Goal: Task Accomplishment & Management: Manage account settings

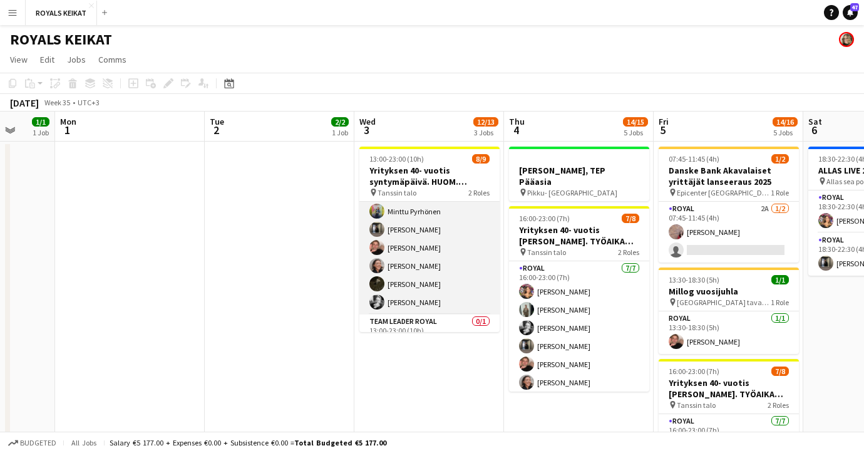
scroll to position [59, 0]
click at [436, 290] on app-card-role "Royal [DATE] 13:00-23:00 (10h) [PERSON_NAME] [PERSON_NAME] [PERSON_NAME] [PERSO…" at bounding box center [429, 228] width 140 height 170
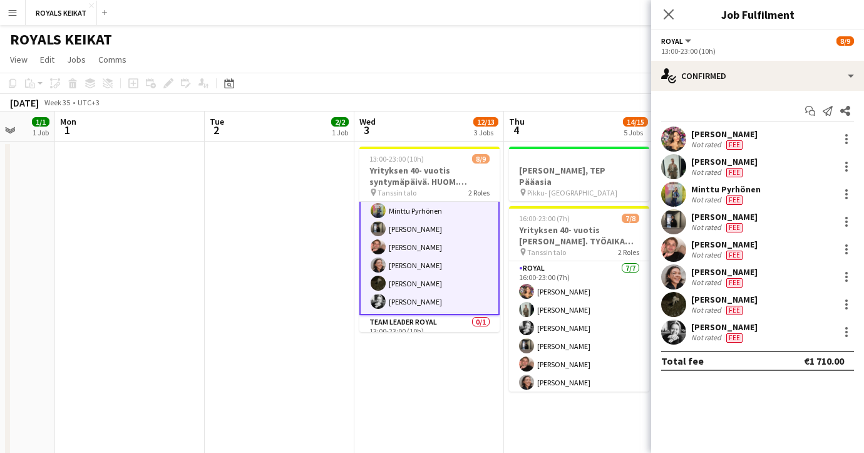
scroll to position [60, 0]
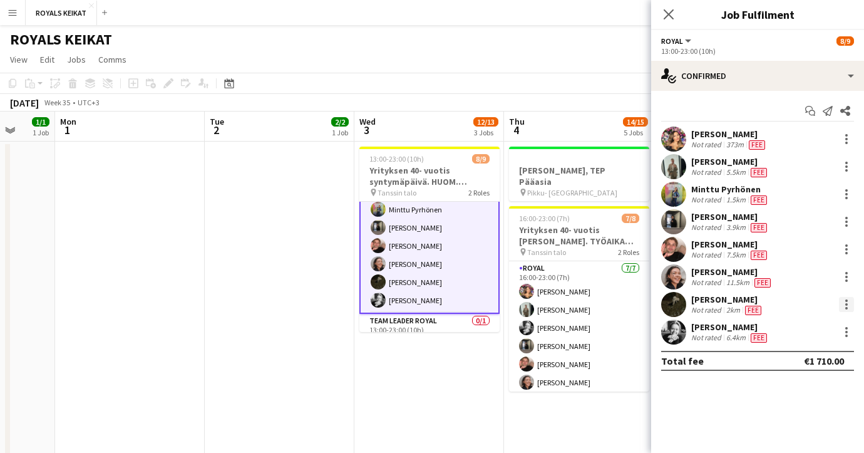
click at [846, 307] on div at bounding box center [846, 308] width 3 height 3
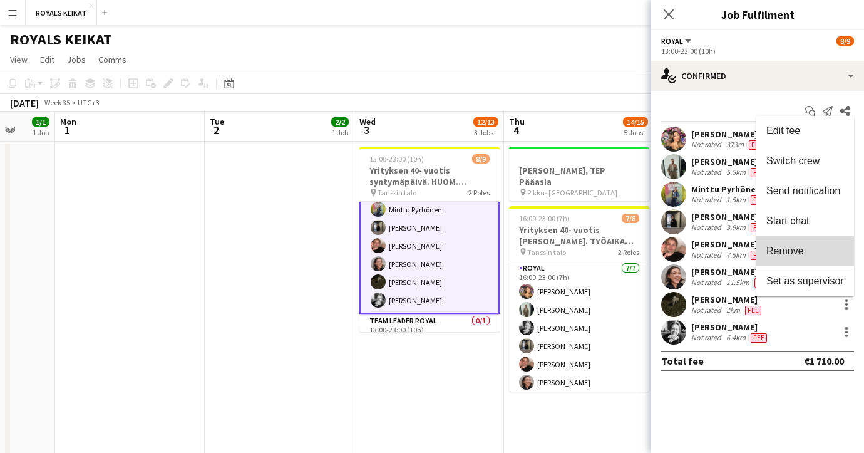
click at [806, 254] on span "Remove" at bounding box center [805, 250] width 78 height 11
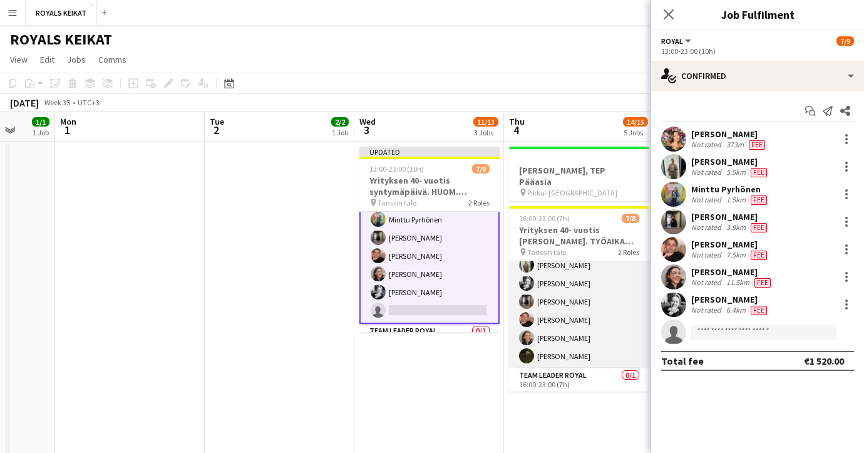
scroll to position [64, 0]
click at [579, 311] on app-card-role "Royal [DATE] 16:00-23:00 (7h) [PERSON_NAME] [PERSON_NAME] [PERSON_NAME] [PERSON…" at bounding box center [579, 273] width 140 height 152
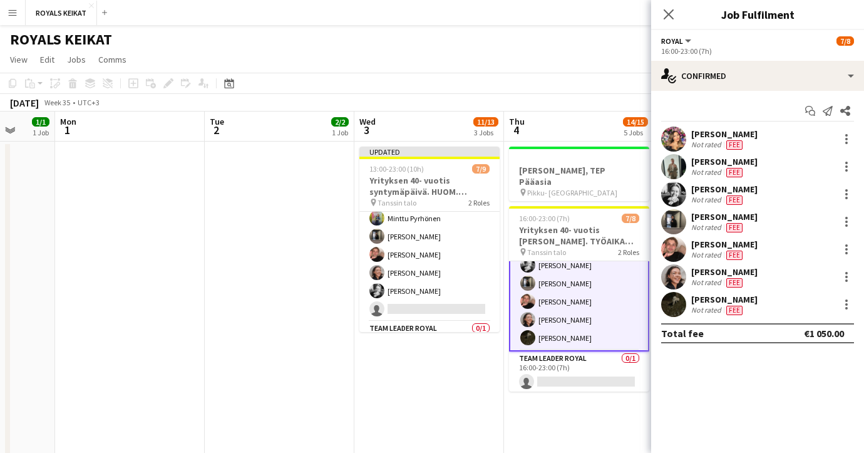
scroll to position [65, 0]
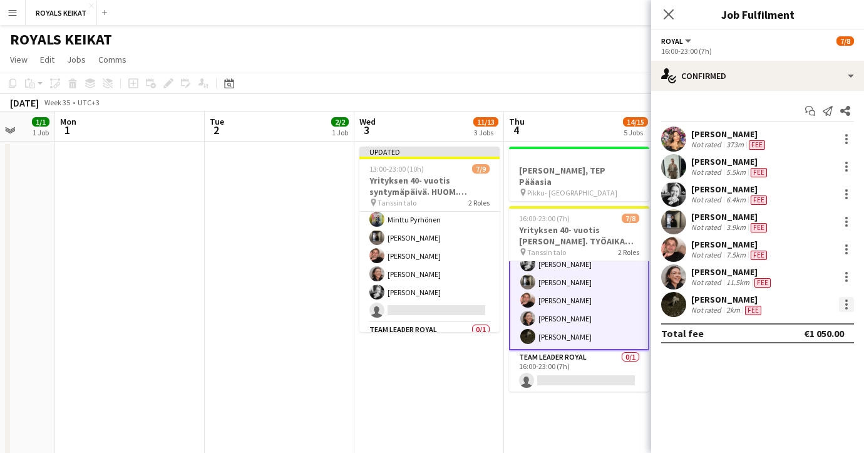
click at [848, 304] on div at bounding box center [846, 304] width 15 height 15
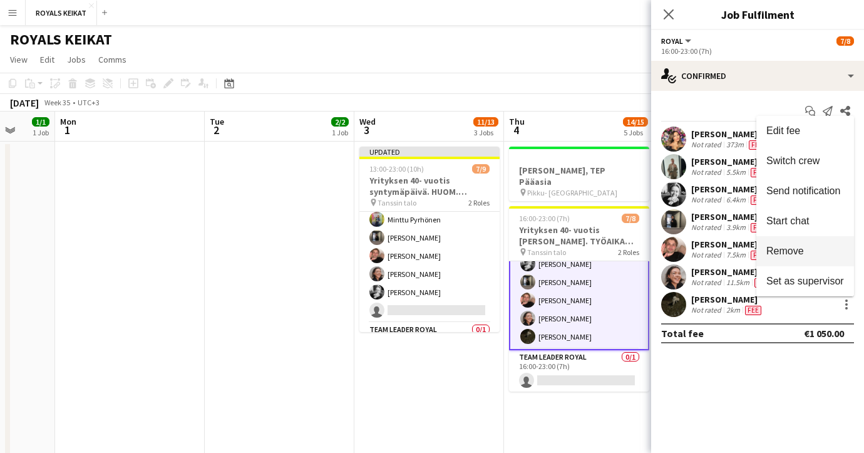
click at [808, 250] on span "Remove" at bounding box center [805, 250] width 78 height 11
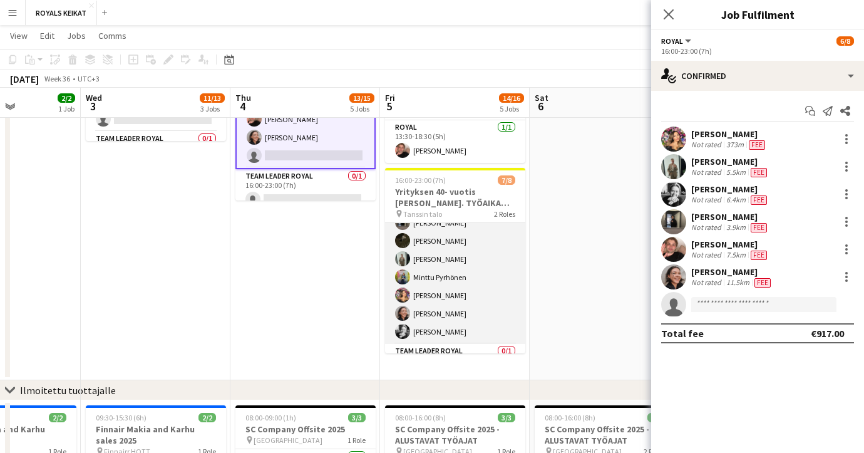
scroll to position [0, 0]
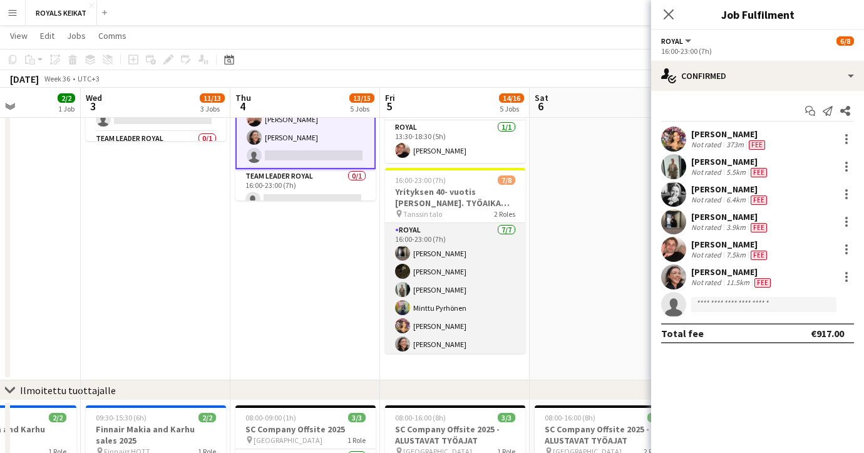
click at [460, 287] on app-card-role "Royal [DATE] 16:00-23:00 (7h) [PERSON_NAME] [PERSON_NAME] [PERSON_NAME] [PERSON…" at bounding box center [455, 299] width 140 height 152
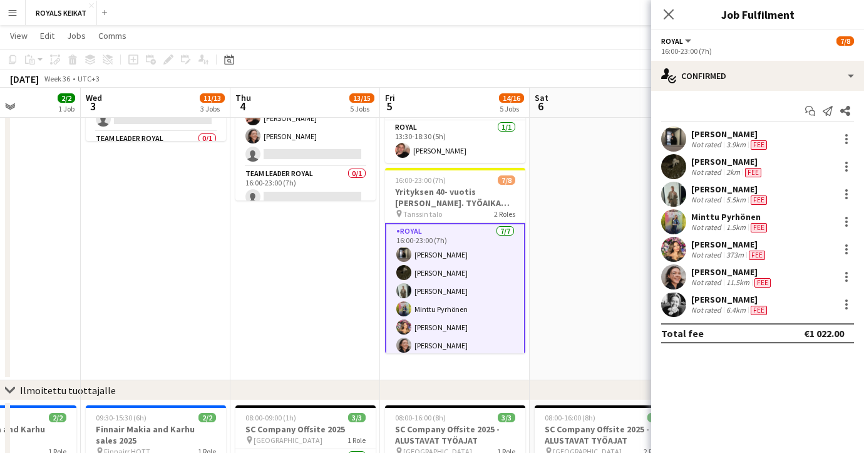
scroll to position [64, 0]
click at [850, 165] on div at bounding box center [846, 166] width 15 height 15
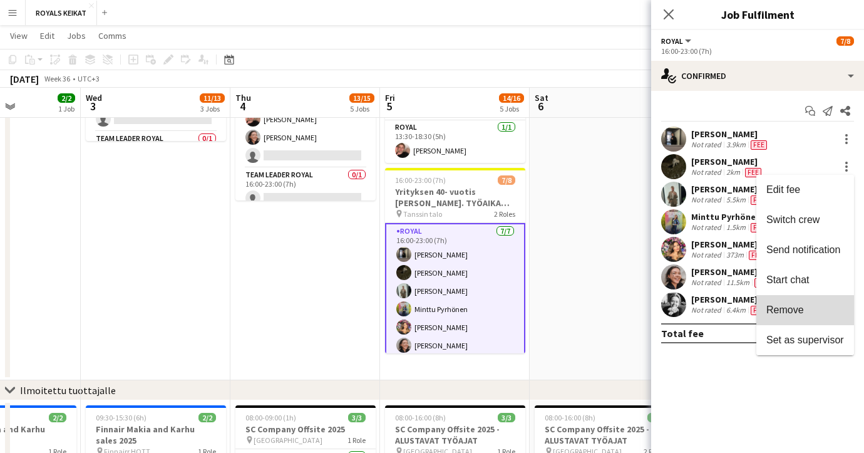
click at [766, 307] on span "Remove" at bounding box center [785, 309] width 38 height 11
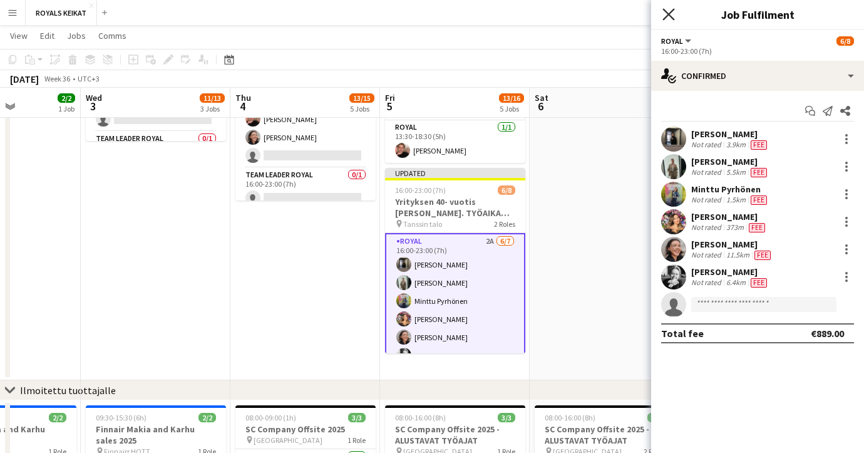
click at [668, 13] on icon at bounding box center [668, 14] width 12 height 12
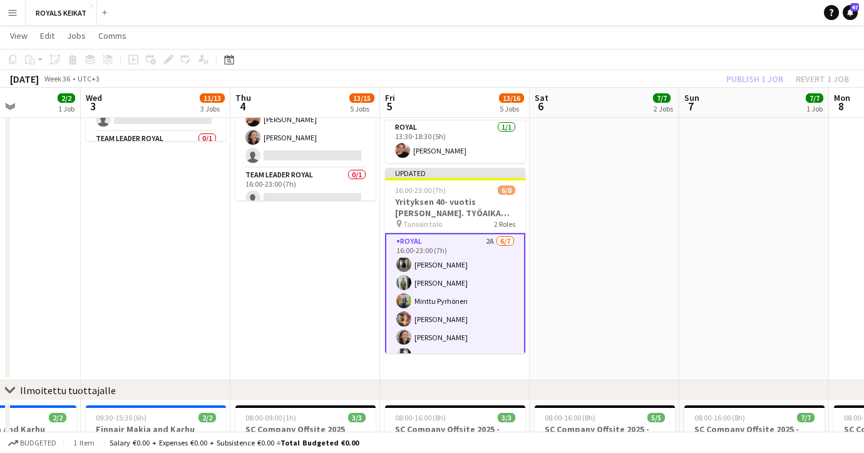
click at [742, 78] on div "Publish 1 job Revert 1 job" at bounding box center [787, 79] width 153 height 16
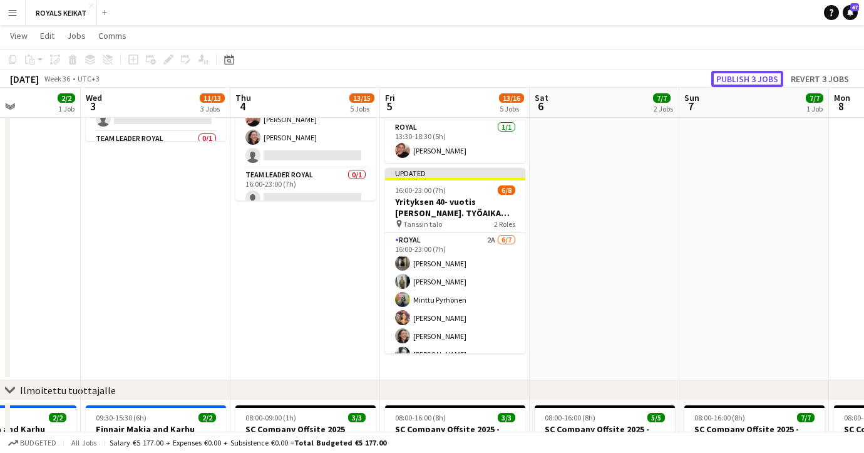
click at [742, 78] on button "Publish 3 jobs" at bounding box center [747, 79] width 72 height 16
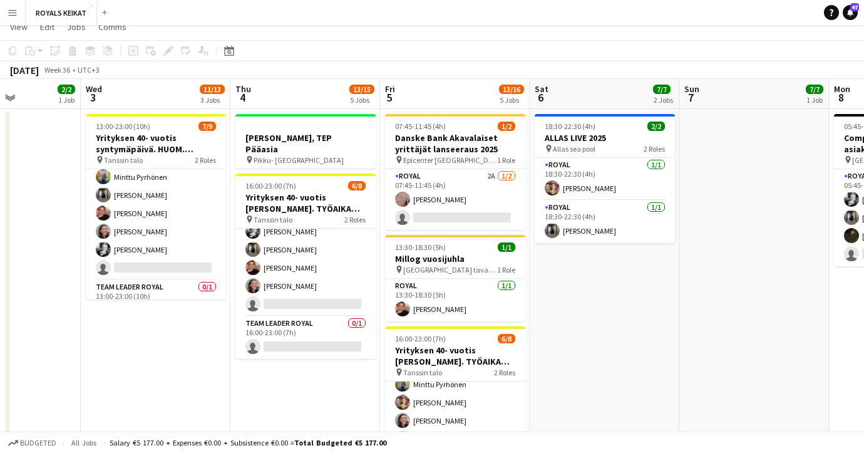
scroll to position [0, 0]
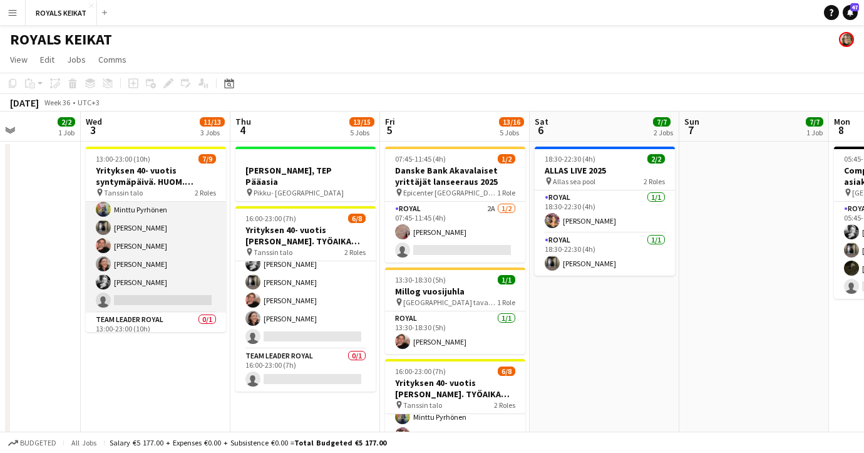
click at [193, 257] on app-card-role "Royal 2A [DATE] 13:00-23:00 (10h) [PERSON_NAME] [PERSON_NAME] [PERSON_NAME] [PE…" at bounding box center [156, 228] width 140 height 170
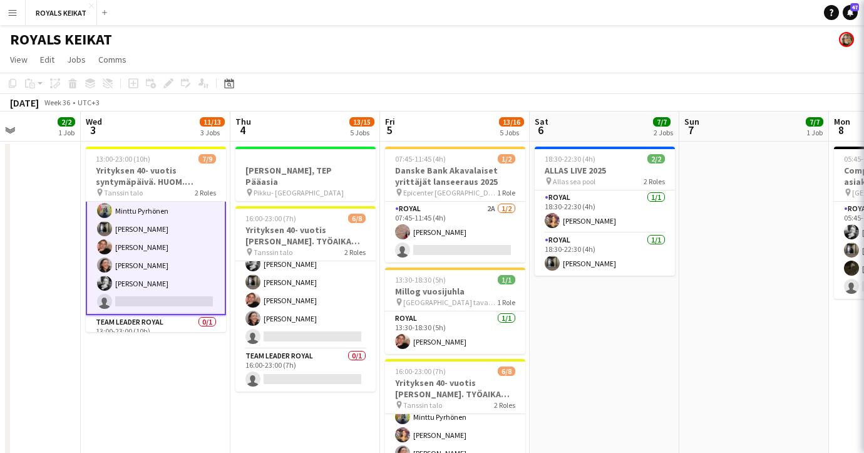
scroll to position [60, 0]
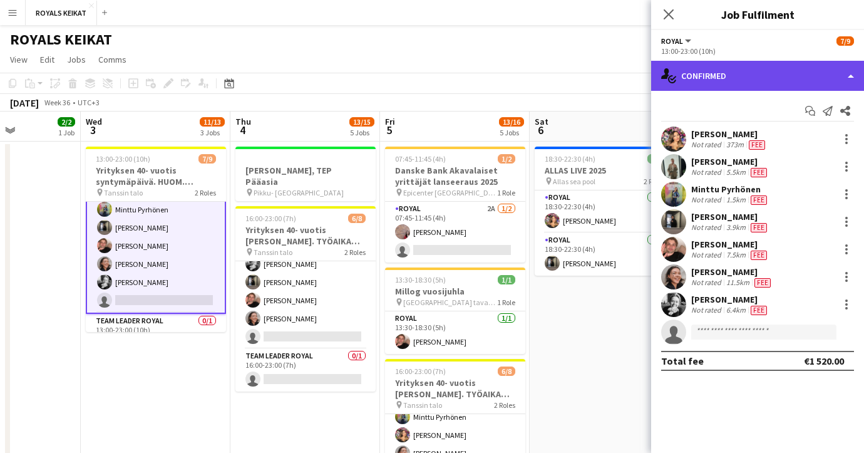
click at [744, 78] on div "single-neutral-actions-check-2 Confirmed" at bounding box center [757, 76] width 213 height 30
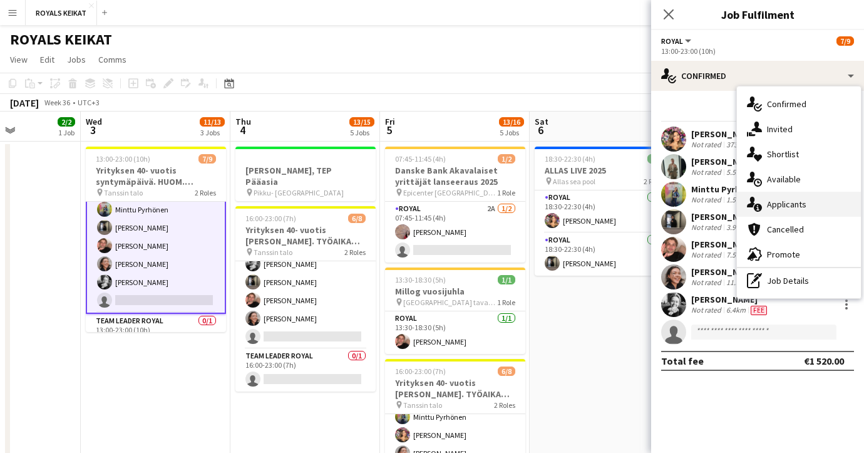
click at [787, 207] on div "single-neutral-actions-information Applicants" at bounding box center [799, 204] width 124 height 25
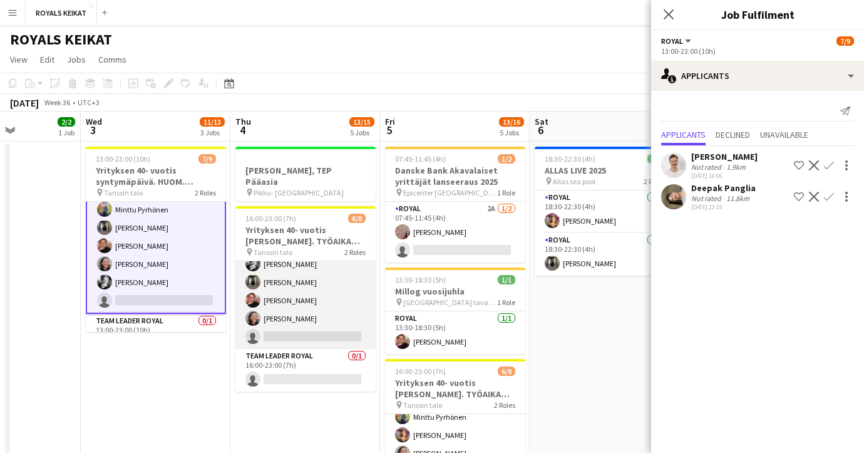
click at [287, 297] on app-card-role "Royal 2A [DATE] 16:00-23:00 (7h) [PERSON_NAME] [PERSON_NAME] [PERSON_NAME] [PER…" at bounding box center [305, 273] width 140 height 152
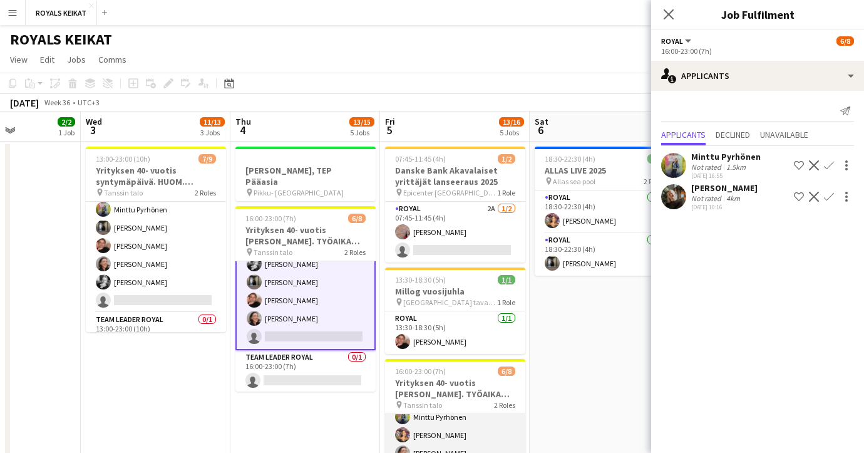
click at [448, 431] on app-card-role "Royal 2A [DATE] 16:00-23:00 (7h) [PERSON_NAME] [PERSON_NAME] [PERSON_NAME] [PER…" at bounding box center [455, 426] width 140 height 152
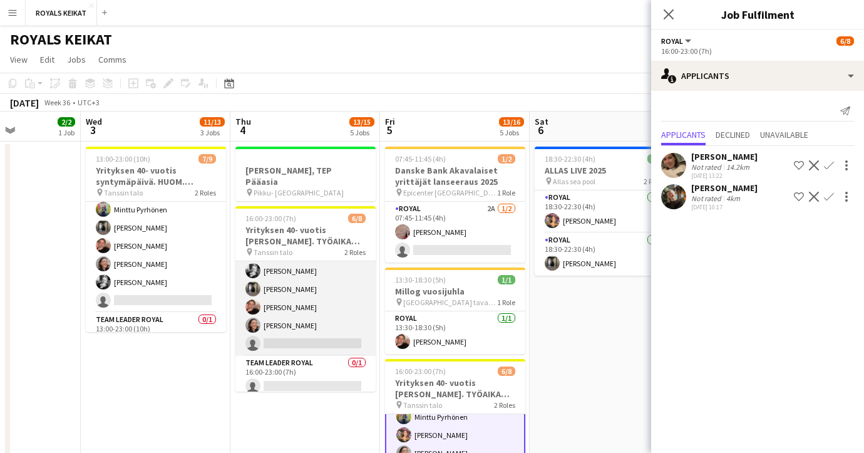
scroll to position [64, 0]
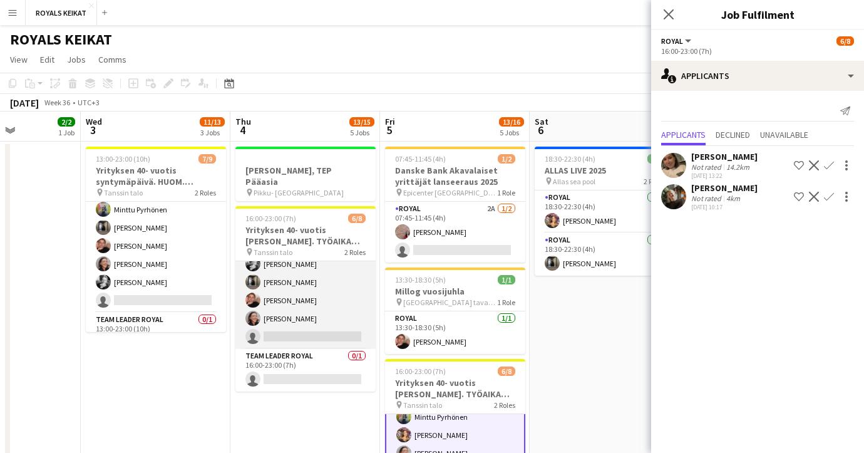
click at [291, 298] on app-card-role "Royal 2A [DATE] 16:00-23:00 (7h) [PERSON_NAME] [PERSON_NAME] [PERSON_NAME] [PER…" at bounding box center [305, 273] width 140 height 152
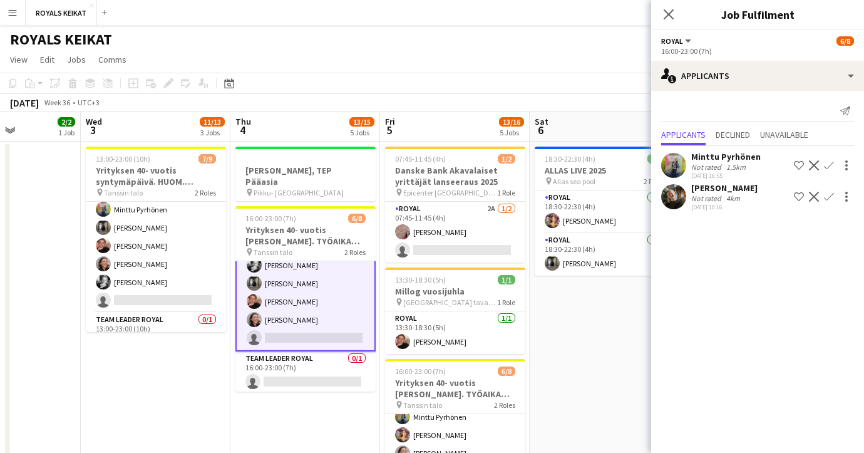
scroll to position [65, 0]
click at [710, 160] on div "Minttu Pyrhönen" at bounding box center [725, 156] width 69 height 11
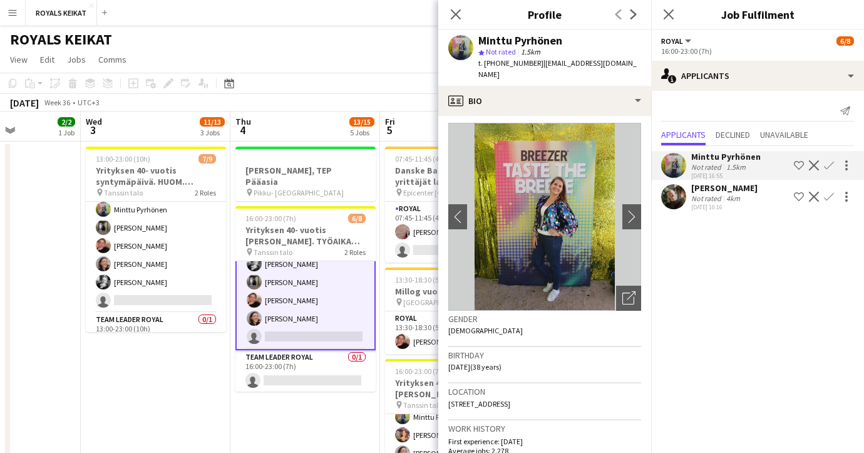
scroll to position [0, 0]
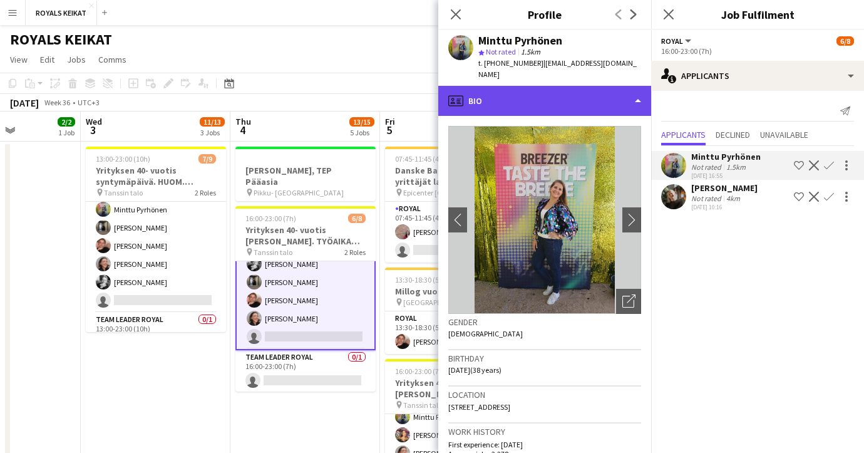
click at [639, 87] on div "profile Bio" at bounding box center [544, 101] width 213 height 30
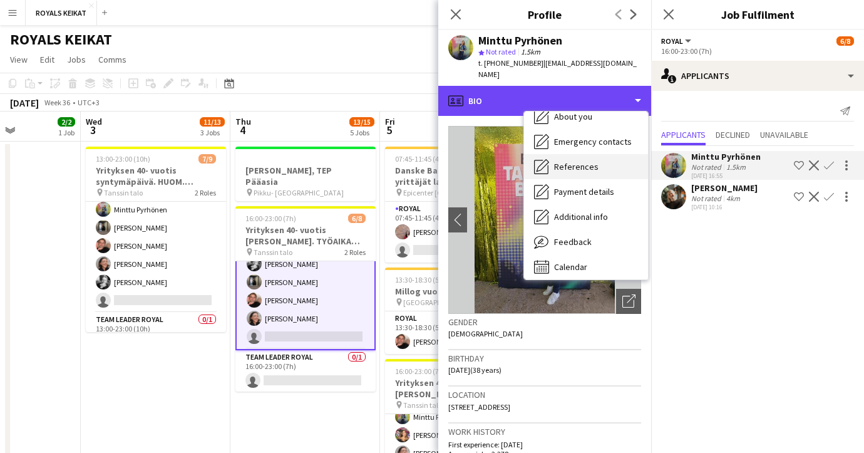
scroll to position [93, 0]
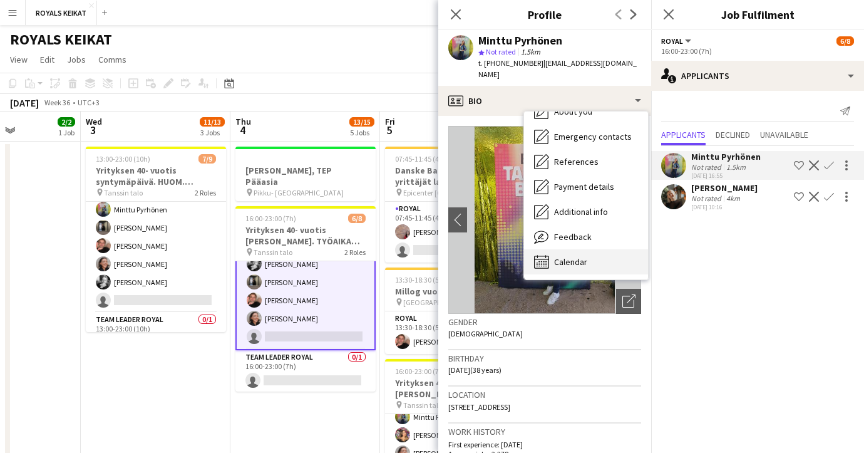
click at [571, 256] on span "Calendar" at bounding box center [570, 261] width 33 height 11
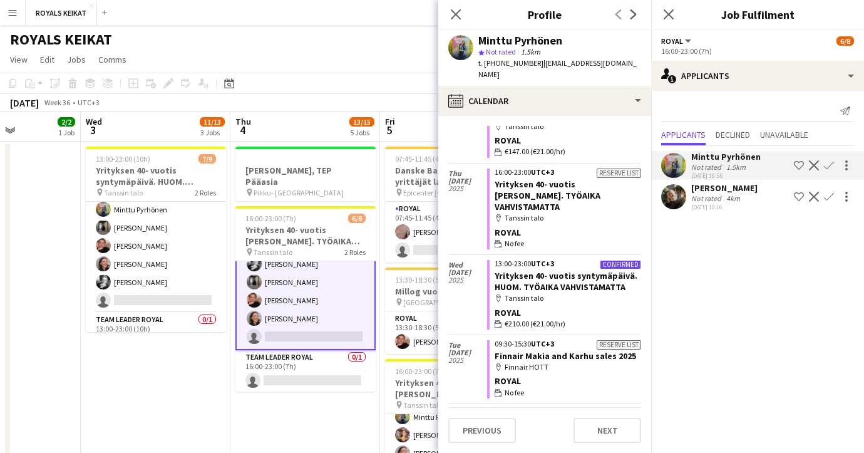
scroll to position [393, 0]
click at [826, 166] on app-icon "Confirm" at bounding box center [829, 165] width 10 height 10
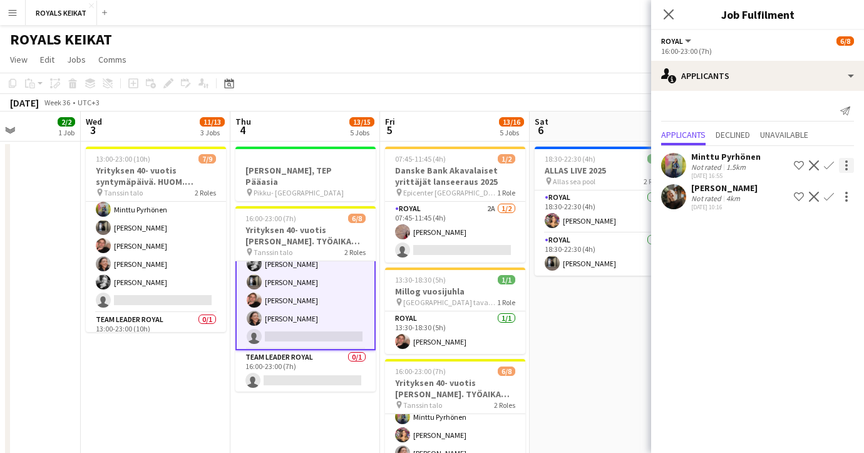
click at [847, 163] on div at bounding box center [846, 165] width 15 height 15
click at [847, 163] on div at bounding box center [432, 226] width 864 height 453
click at [734, 165] on div "1.5km" at bounding box center [736, 166] width 24 height 9
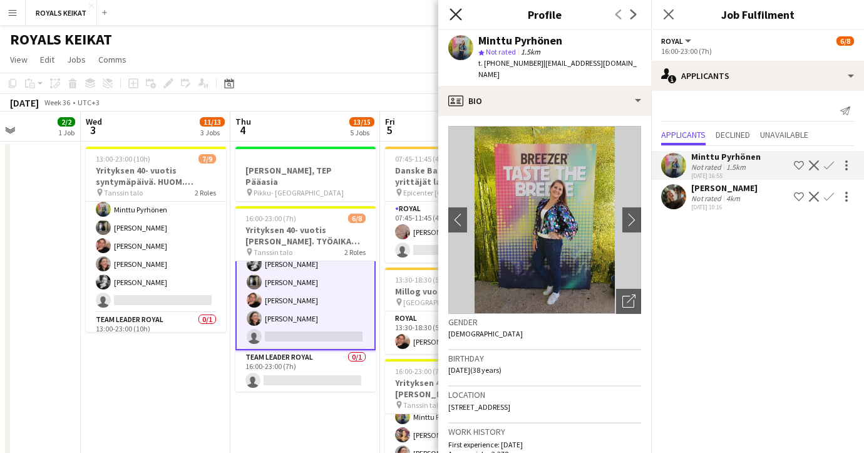
click at [451, 9] on icon at bounding box center [456, 14] width 12 height 12
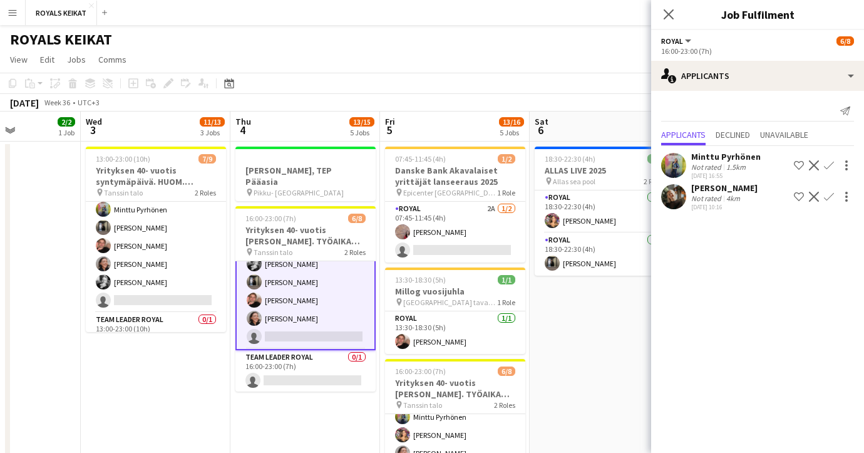
click at [321, 322] on app-card-role "Royal 2A [DATE] 16:00-23:00 (7h) [PERSON_NAME] [PERSON_NAME] [PERSON_NAME] [PER…" at bounding box center [305, 273] width 140 height 154
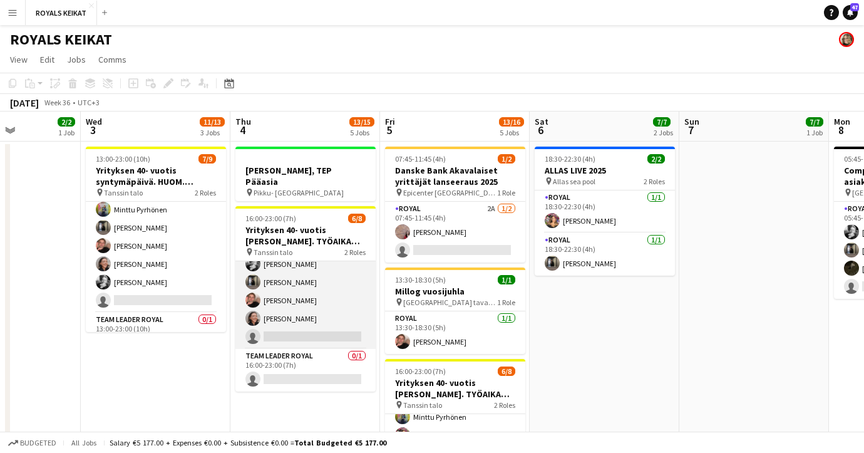
click at [321, 322] on app-card-role "Royal 2A [DATE] 16:00-23:00 (7h) [PERSON_NAME] [PERSON_NAME] [PERSON_NAME] [PER…" at bounding box center [305, 273] width 140 height 152
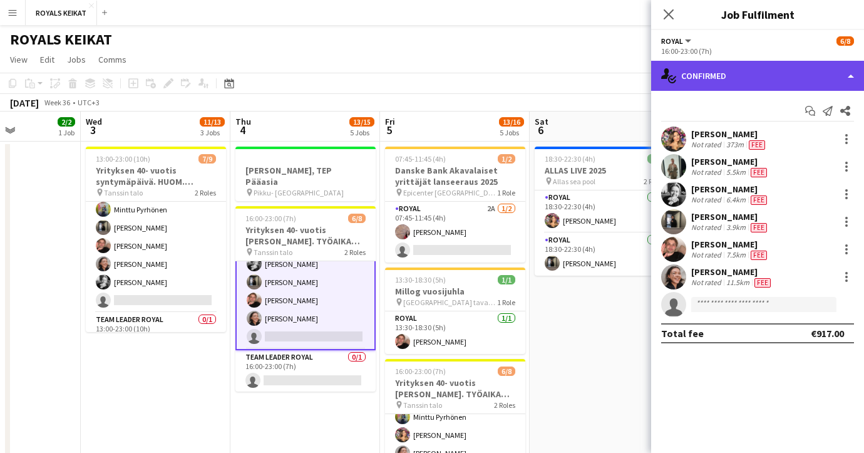
click at [775, 76] on div "single-neutral-actions-check-2 Confirmed" at bounding box center [757, 76] width 213 height 30
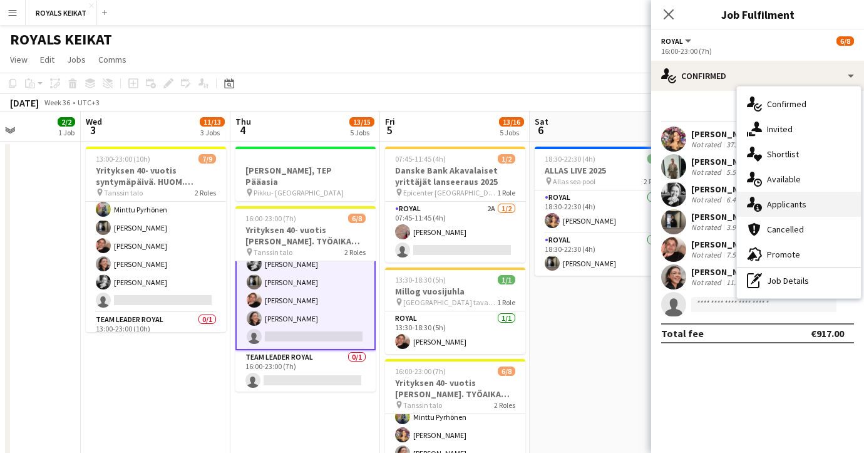
click at [783, 200] on div "single-neutral-actions-information Applicants" at bounding box center [799, 204] width 124 height 25
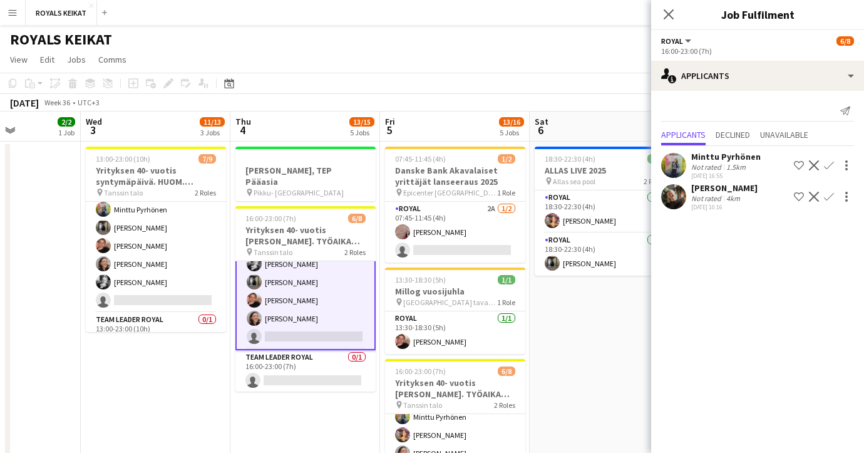
click at [828, 162] on app-icon "Confirm" at bounding box center [829, 165] width 10 height 10
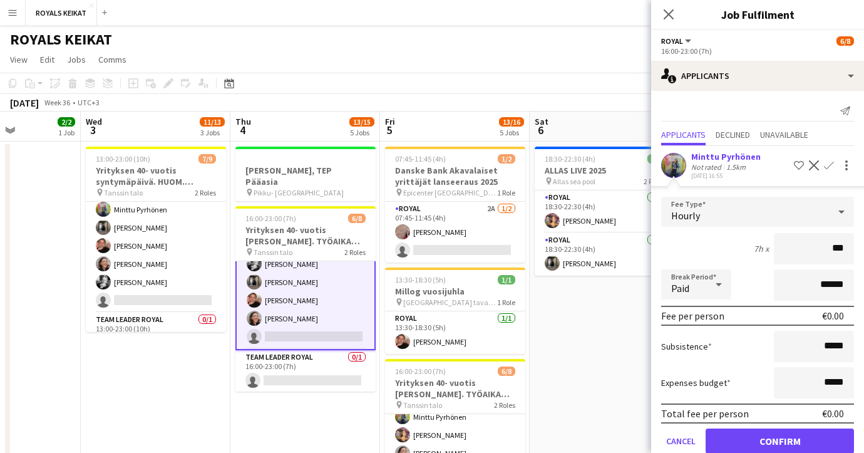
type input "**"
type input "******"
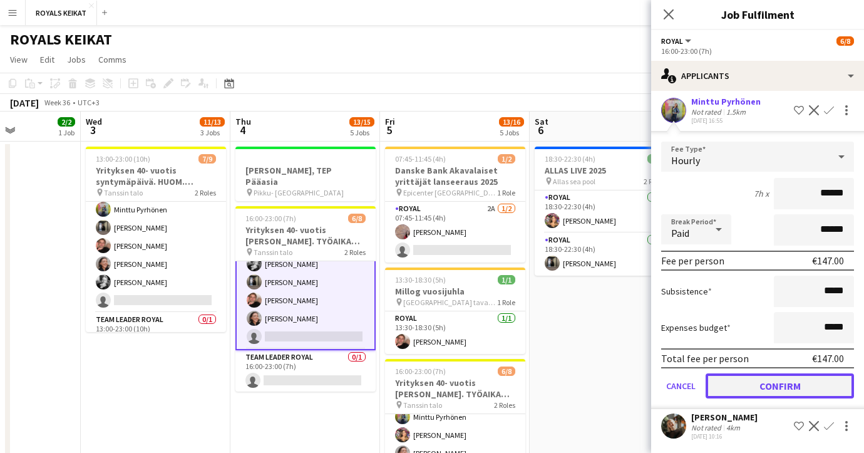
click at [764, 382] on button "Confirm" at bounding box center [780, 385] width 148 height 25
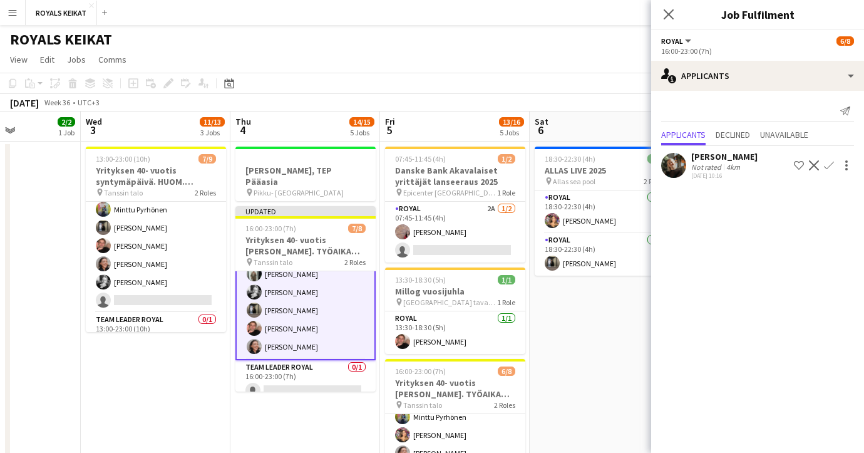
scroll to position [0, 0]
click at [666, 10] on icon "Close pop-in" at bounding box center [668, 14] width 12 height 12
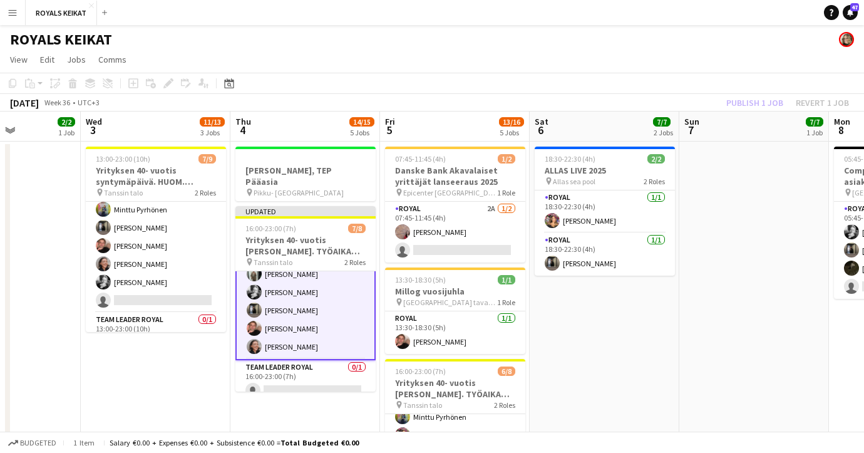
click at [750, 101] on div "Publish 1 job Revert 1 job" at bounding box center [787, 103] width 153 height 16
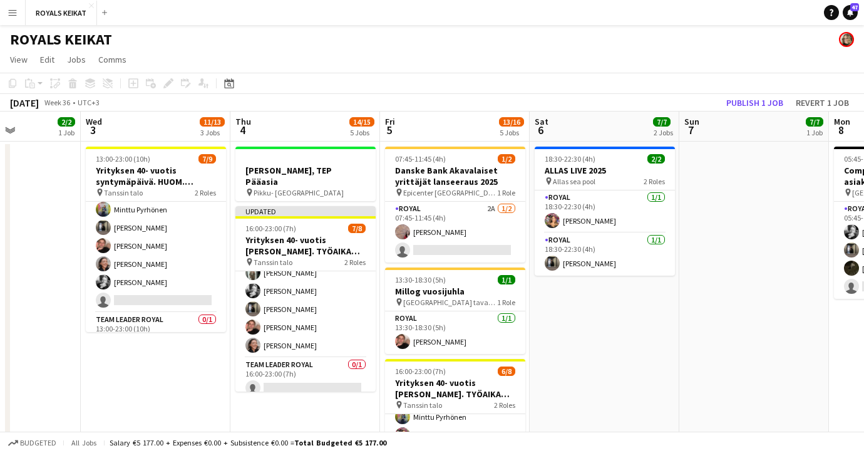
scroll to position [64, 0]
click at [750, 101] on button "Publish 1 job" at bounding box center [754, 103] width 67 height 16
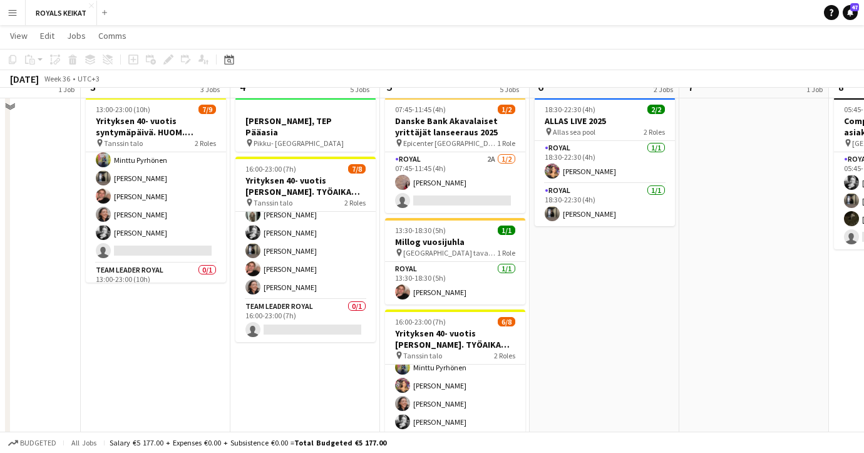
scroll to position [0, 0]
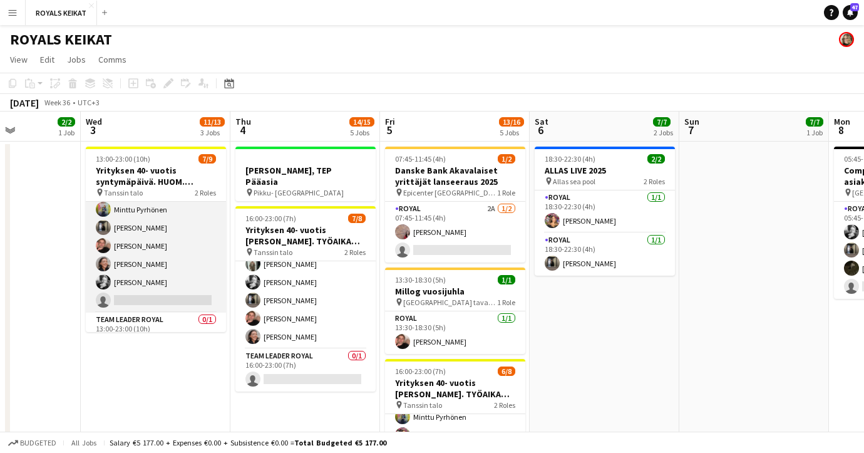
click at [140, 284] on app-card-role "Royal 2A [DATE] 13:00-23:00 (10h) [PERSON_NAME] [PERSON_NAME] [PERSON_NAME] [PE…" at bounding box center [156, 228] width 140 height 170
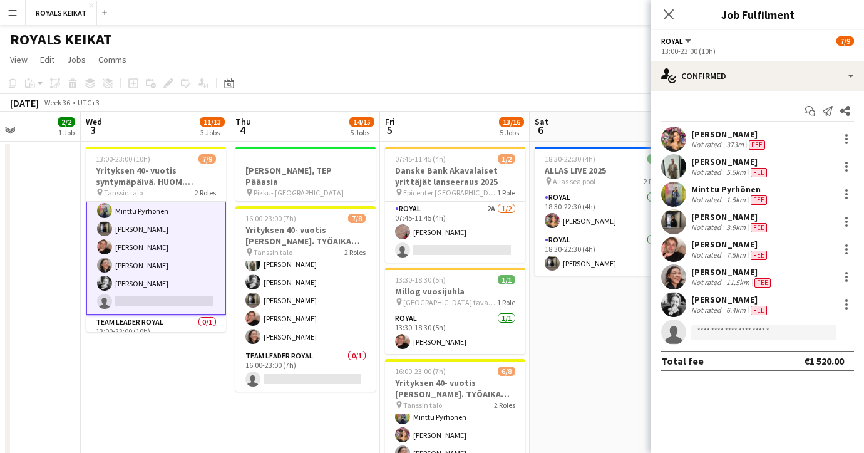
scroll to position [60, 0]
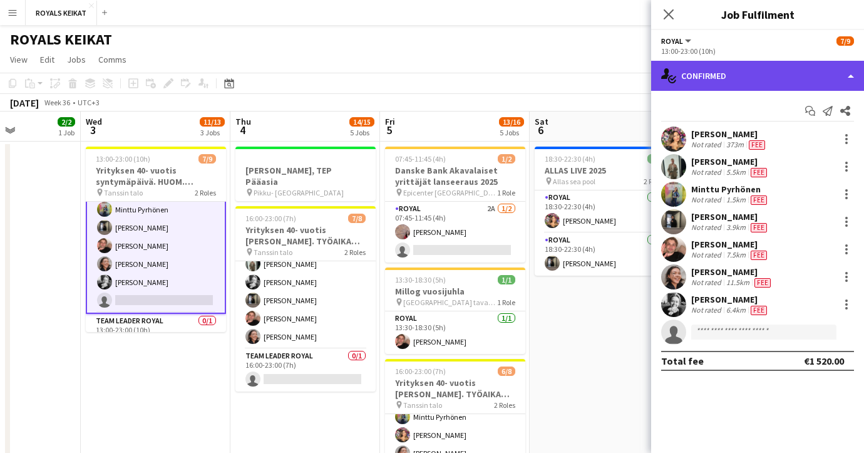
click at [756, 80] on div "single-neutral-actions-check-2 Confirmed" at bounding box center [757, 76] width 213 height 30
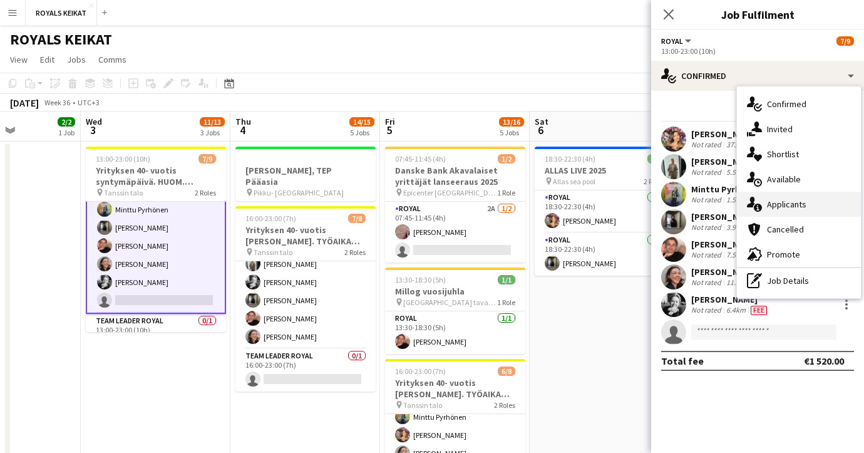
click at [796, 205] on div "single-neutral-actions-information Applicants" at bounding box center [799, 204] width 124 height 25
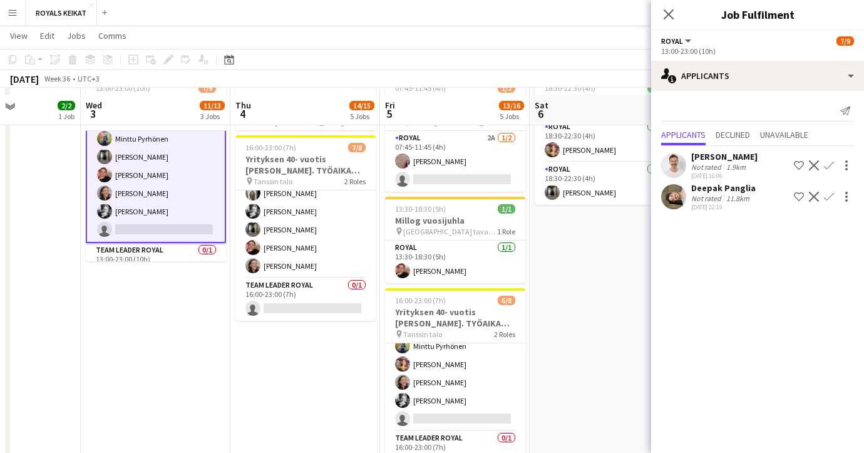
scroll to position [85, 0]
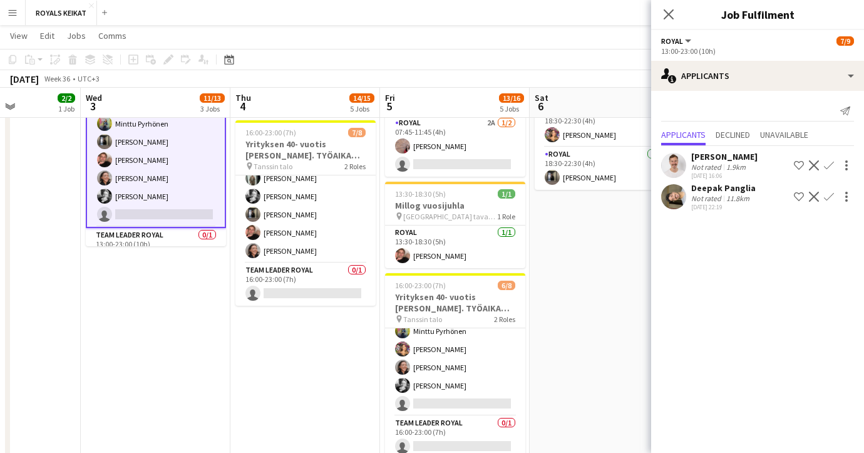
click at [456, 385] on app-card-role "Royal 2A [DATE] 16:00-23:00 (7h) [PERSON_NAME] [PERSON_NAME] [PERSON_NAME] [PER…" at bounding box center [455, 340] width 140 height 152
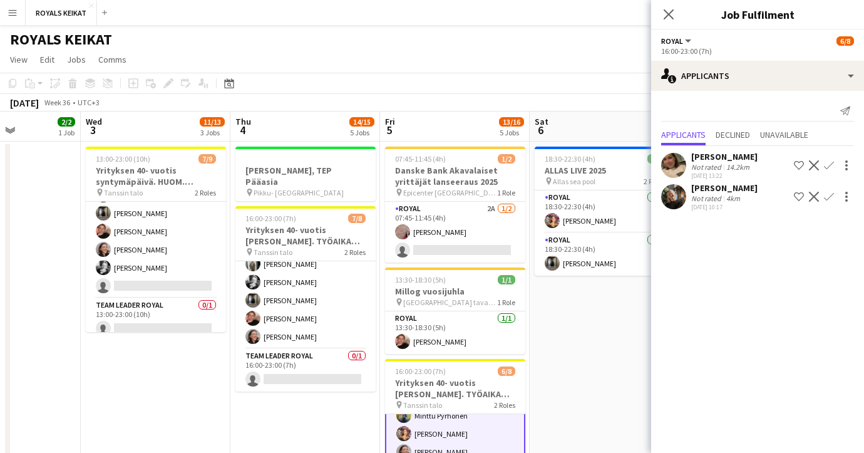
scroll to position [77, 0]
click at [664, 9] on icon at bounding box center [668, 14] width 12 height 12
